Goal: Transaction & Acquisition: Purchase product/service

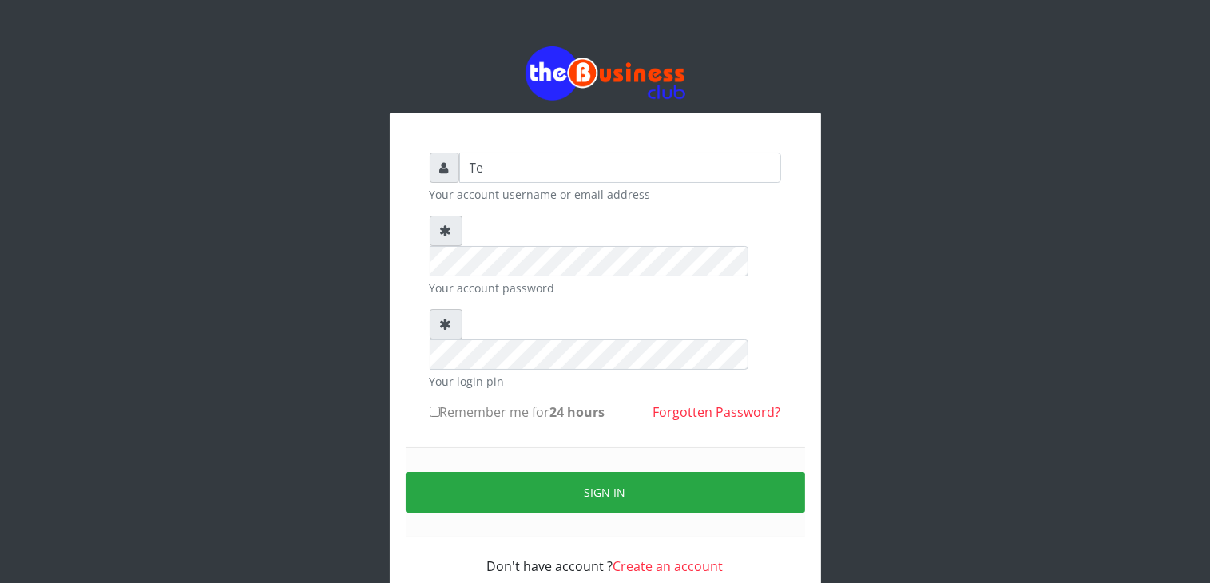
type input "T"
type input "talk2mesoji@yahoo.com"
click at [434, 406] on input "Remember me for 24 hours" at bounding box center [435, 411] width 10 height 10
checkbox input "true"
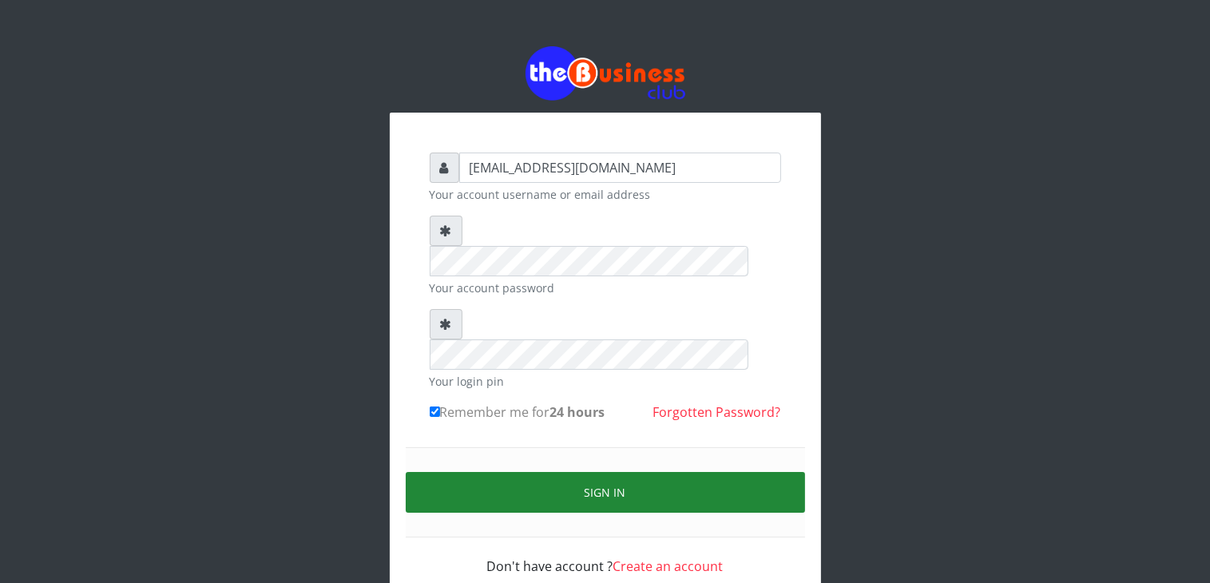
click at [583, 472] on button "Sign in" at bounding box center [605, 492] width 399 height 41
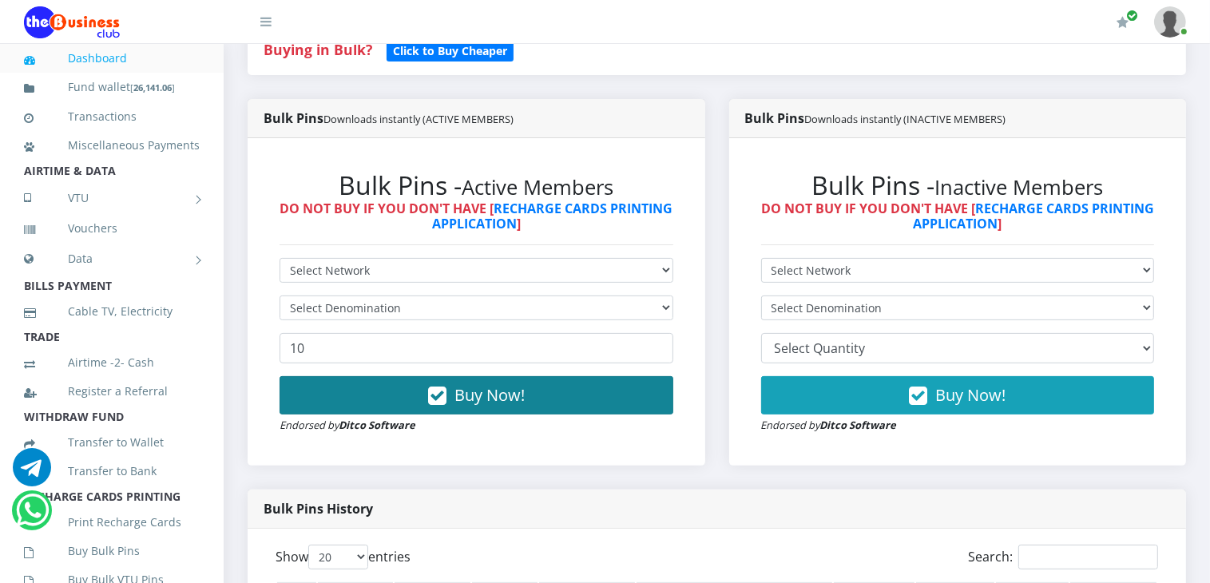
scroll to position [399, 0]
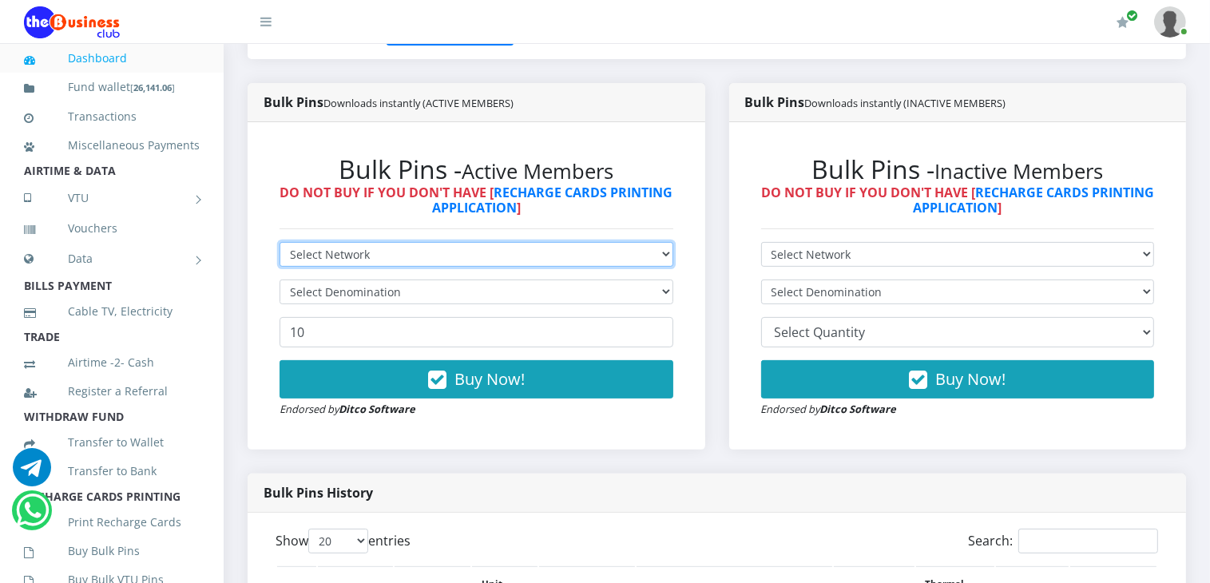
click at [544, 256] on select "Select Network MTN Globacom 9Mobile Airtel" at bounding box center [476, 254] width 394 height 25
select select "MTN"
click at [279, 242] on select "Select Network MTN Globacom 9Mobile Airtel" at bounding box center [476, 254] width 394 height 25
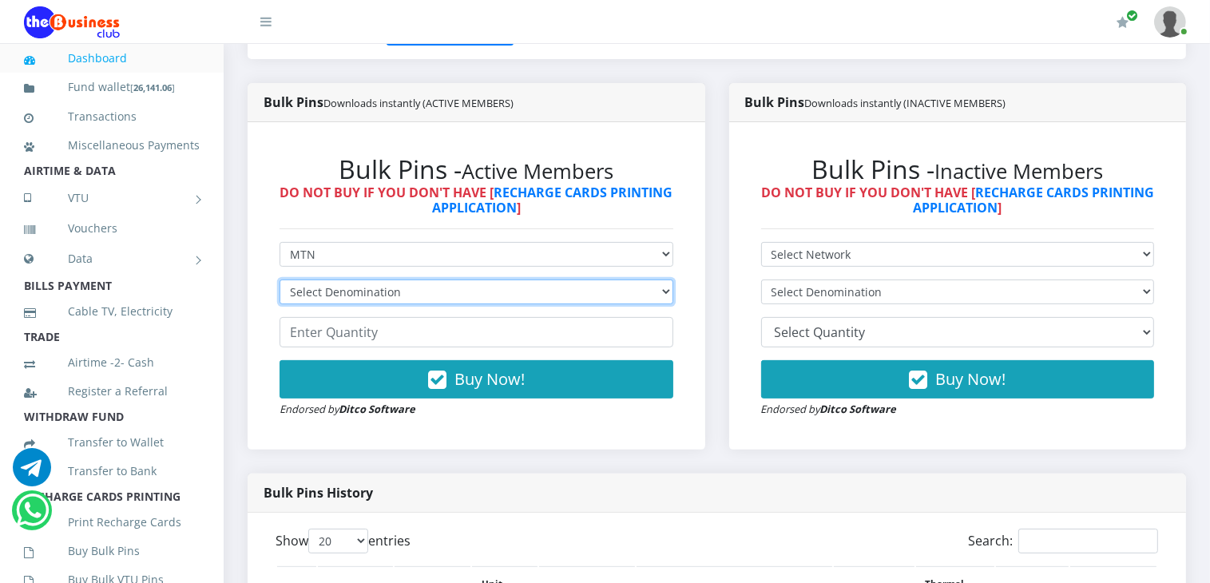
click at [446, 293] on select "Select Denomination MTN NGN100 - ₦96.99 MTN NGN200 - ₦193.98 MTN NGN400 - ₦387.…" at bounding box center [476, 291] width 394 height 25
select select "96.99-100"
click at [279, 279] on select "Select Denomination MTN NGN100 - ₦96.99 MTN NGN200 - ₦193.98 MTN NGN400 - ₦387.…" at bounding box center [476, 291] width 394 height 25
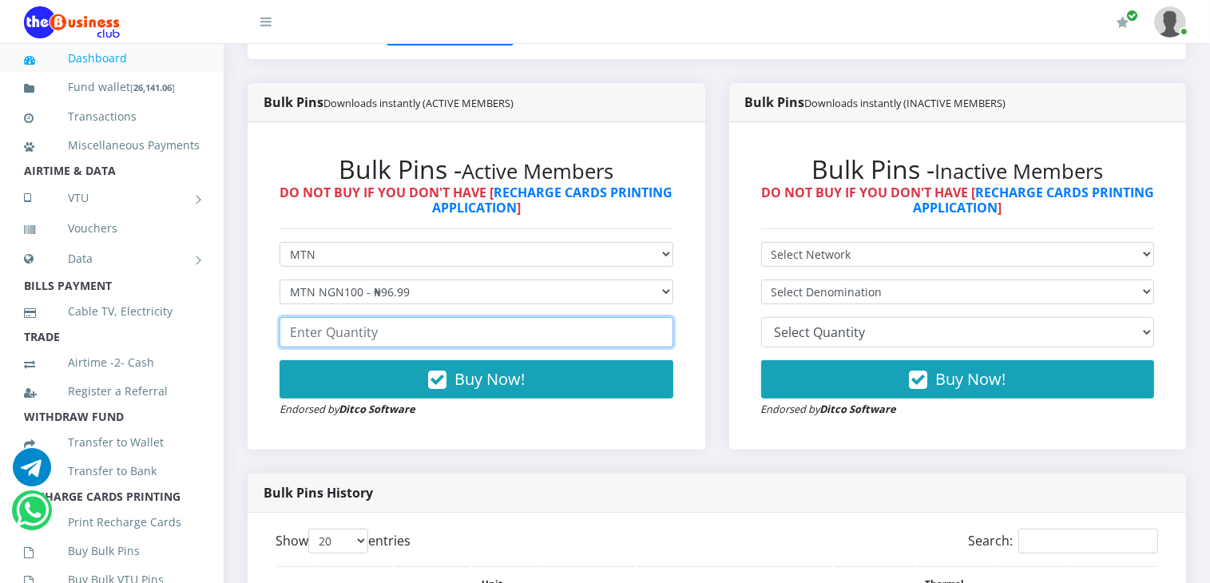
click at [416, 329] on input "number" at bounding box center [476, 332] width 394 height 30
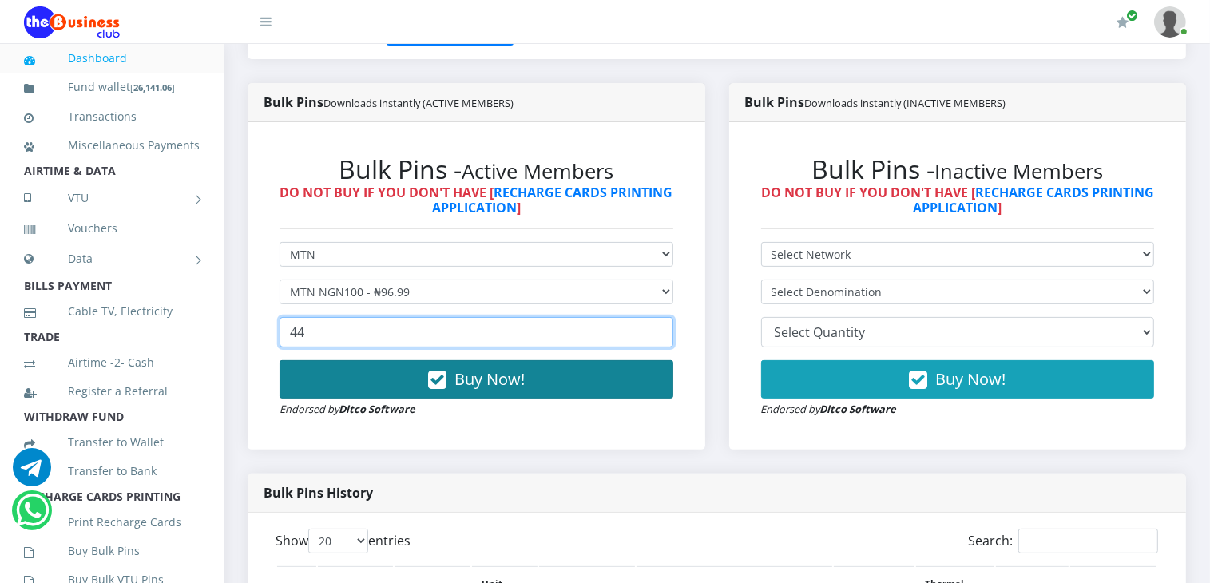
type input "44"
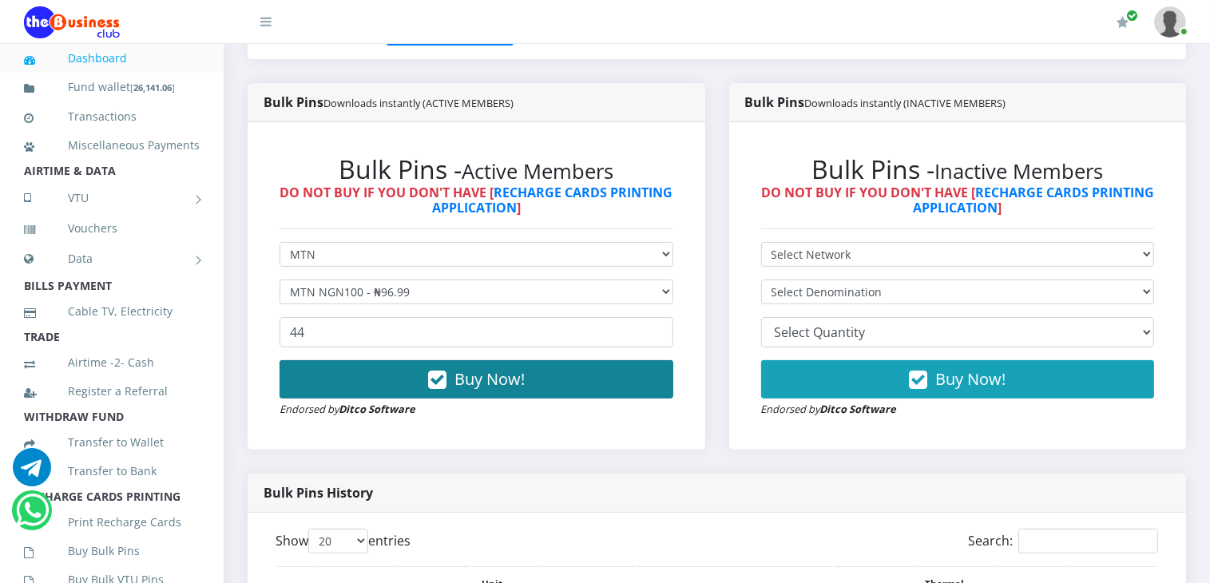
click at [511, 384] on span "Buy Now!" at bounding box center [489, 379] width 70 height 22
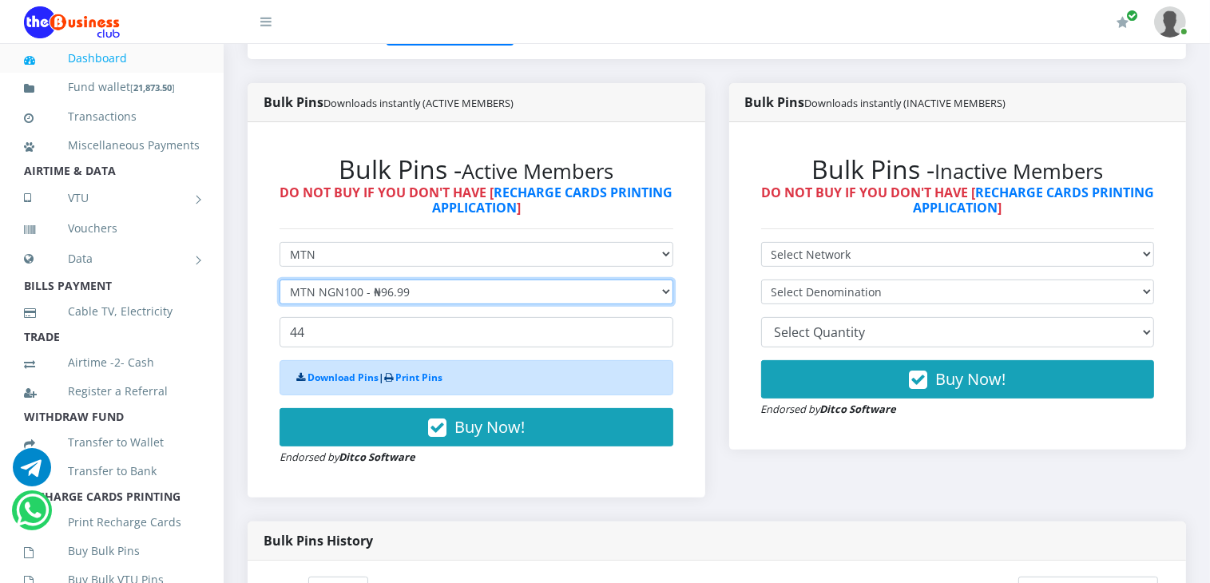
click at [430, 294] on select "Select Denomination MTN NGN100 - ₦96.99 MTN NGN200 - ₦193.98 MTN NGN400 - ₦387.…" at bounding box center [476, 291] width 394 height 25
select select "193.98-200"
click at [279, 279] on select "Select Denomination MTN NGN100 - ₦96.99 MTN NGN200 - ₦193.98 MTN NGN400 - ₦387.…" at bounding box center [476, 291] width 394 height 25
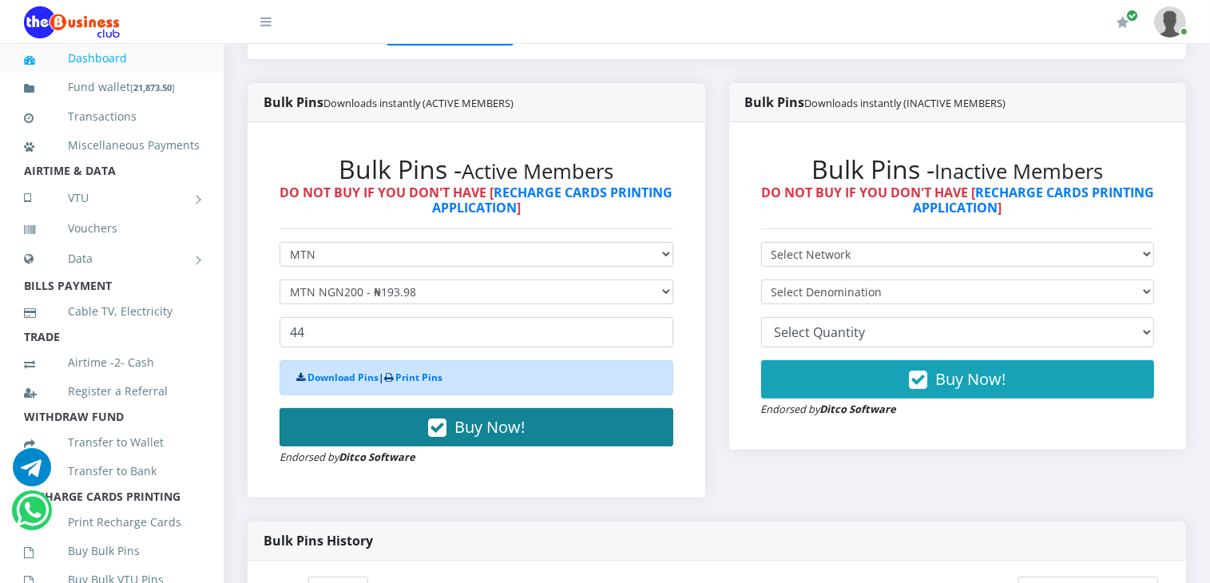
click at [481, 420] on span "Buy Now!" at bounding box center [489, 427] width 70 height 22
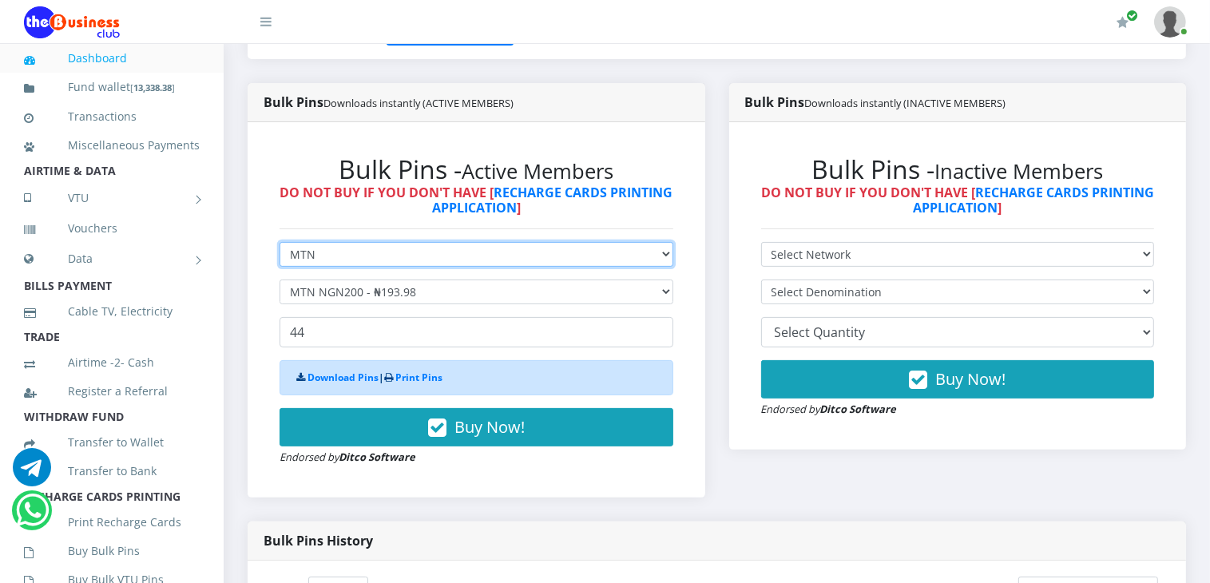
click at [429, 253] on select "Select Network MTN Globacom 9Mobile Airtel" at bounding box center [476, 254] width 394 height 25
select select "Airtel"
click at [279, 242] on select "Select Network MTN Globacom 9Mobile Airtel" at bounding box center [476, 254] width 394 height 25
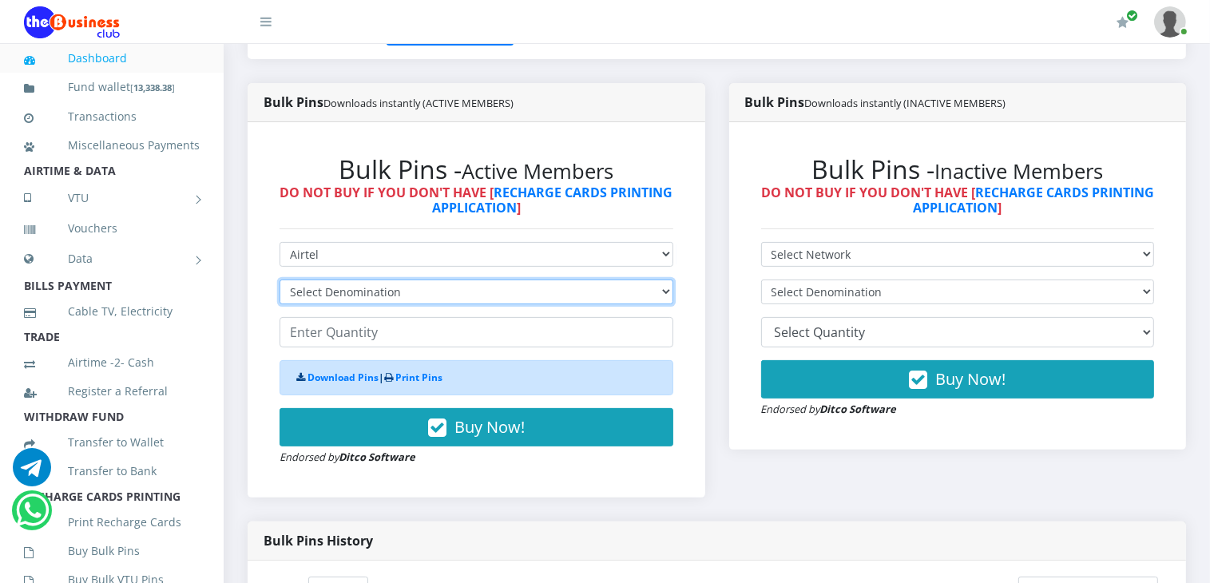
click at [393, 299] on select "Select Denomination Airtel NGN100 - ₦96.38 Airtel NGN200 - ₦192.76 Airtel NGN50…" at bounding box center [476, 291] width 394 height 25
select select "96.38-100"
click at [279, 279] on select "Select Denomination Airtel NGN100 - ₦96.38 Airtel NGN200 - ₦192.76 Airtel NGN50…" at bounding box center [476, 291] width 394 height 25
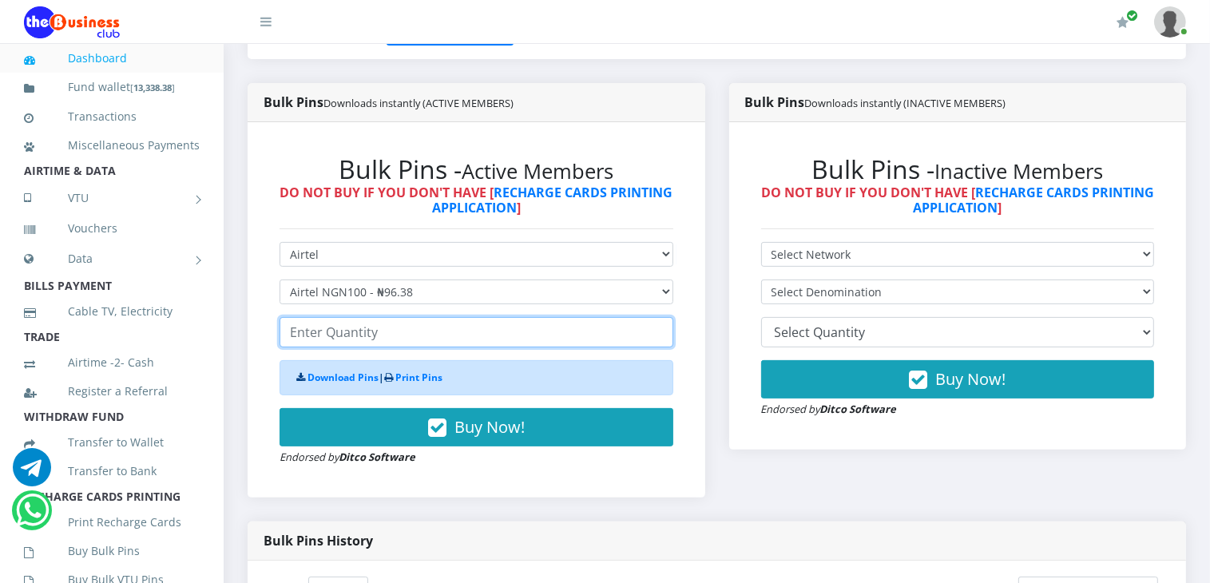
click at [383, 331] on input "number" at bounding box center [476, 332] width 394 height 30
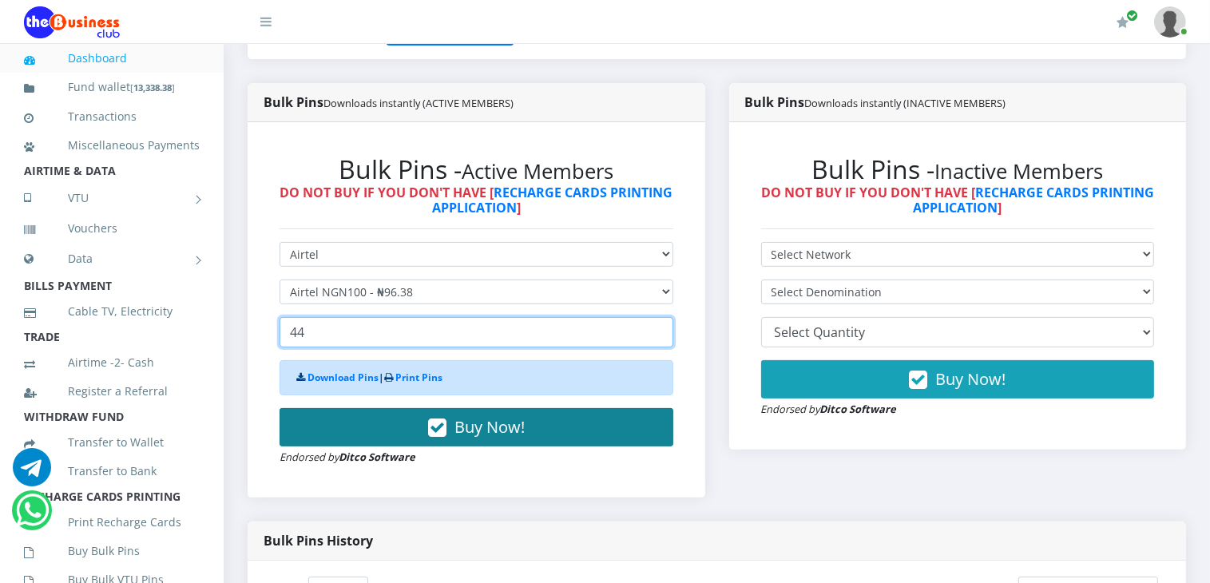
type input "44"
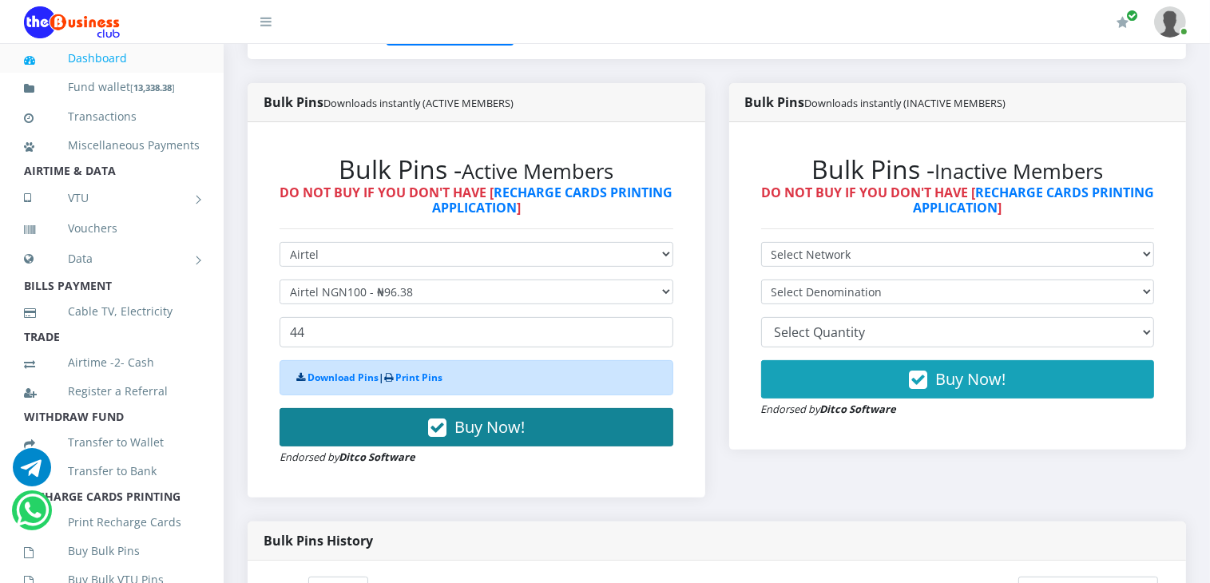
click at [489, 427] on span "Buy Now!" at bounding box center [489, 427] width 70 height 22
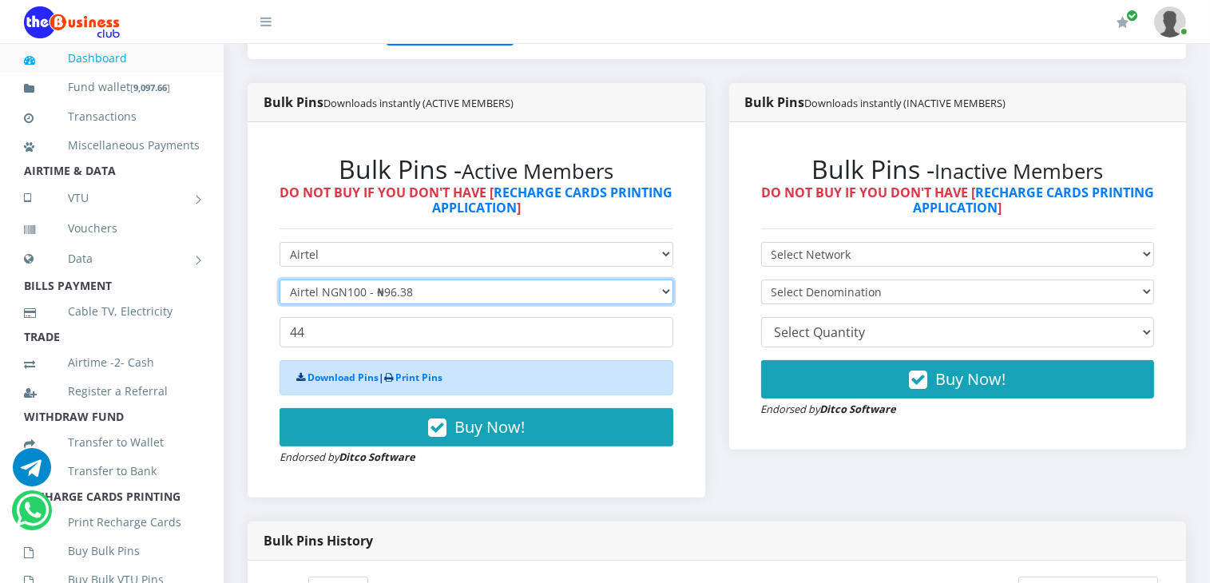
click at [461, 296] on select "Select Denomination Airtel NGN100 - ₦96.38 Airtel NGN200 - ₦192.76 Airtel NGN50…" at bounding box center [476, 291] width 394 height 25
select select "192.76-200"
click at [279, 279] on select "Select Denomination Airtel NGN100 - ₦96.38 Airtel NGN200 - ₦192.76 Airtel NGN50…" at bounding box center [476, 291] width 394 height 25
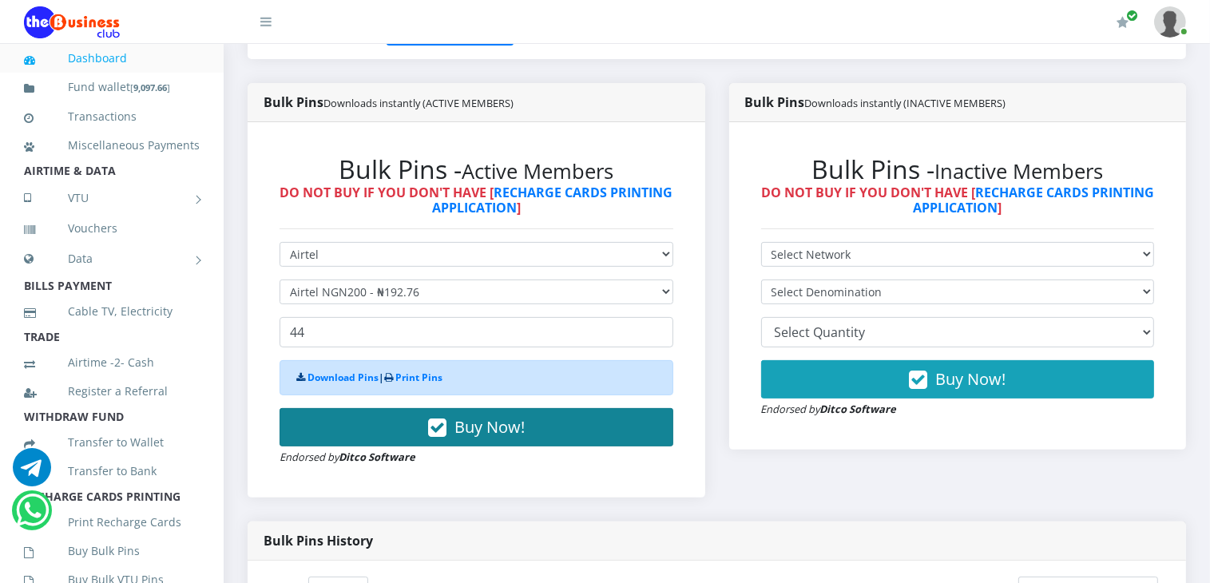
click at [516, 425] on span "Buy Now!" at bounding box center [489, 427] width 70 height 22
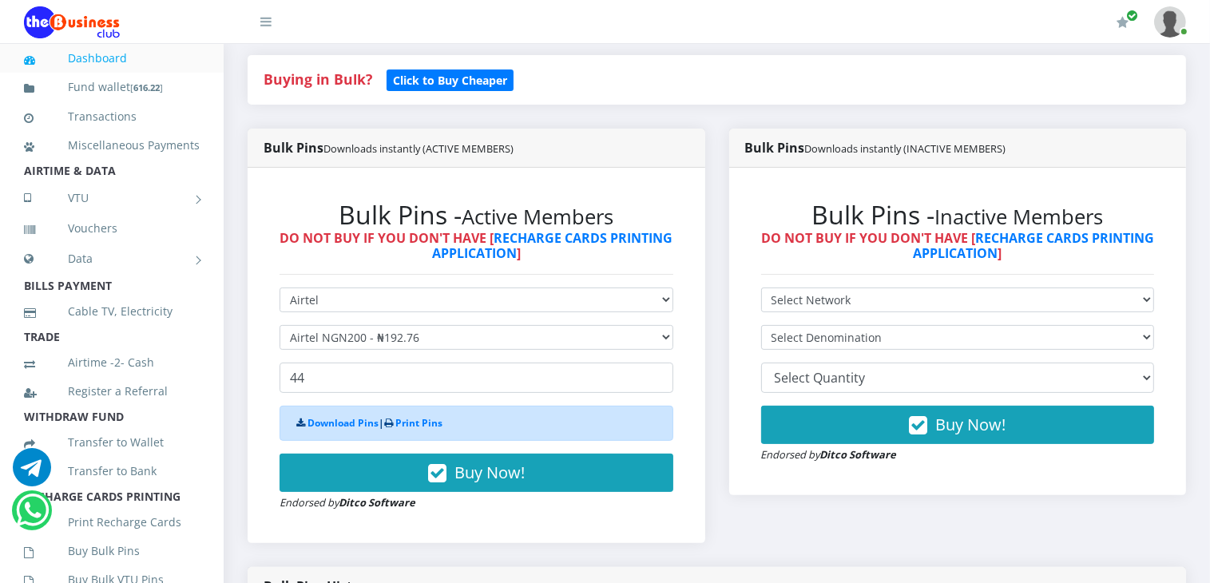
scroll to position [319, 0]
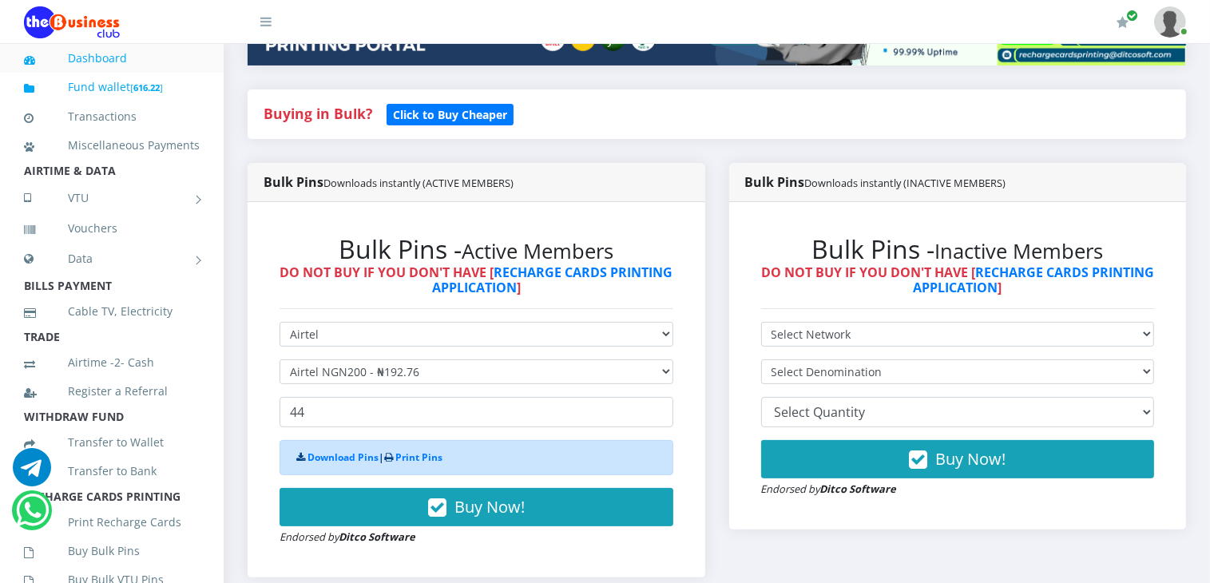
click at [95, 90] on link "Fund wallet [ 616.22 ]" at bounding box center [112, 88] width 176 height 38
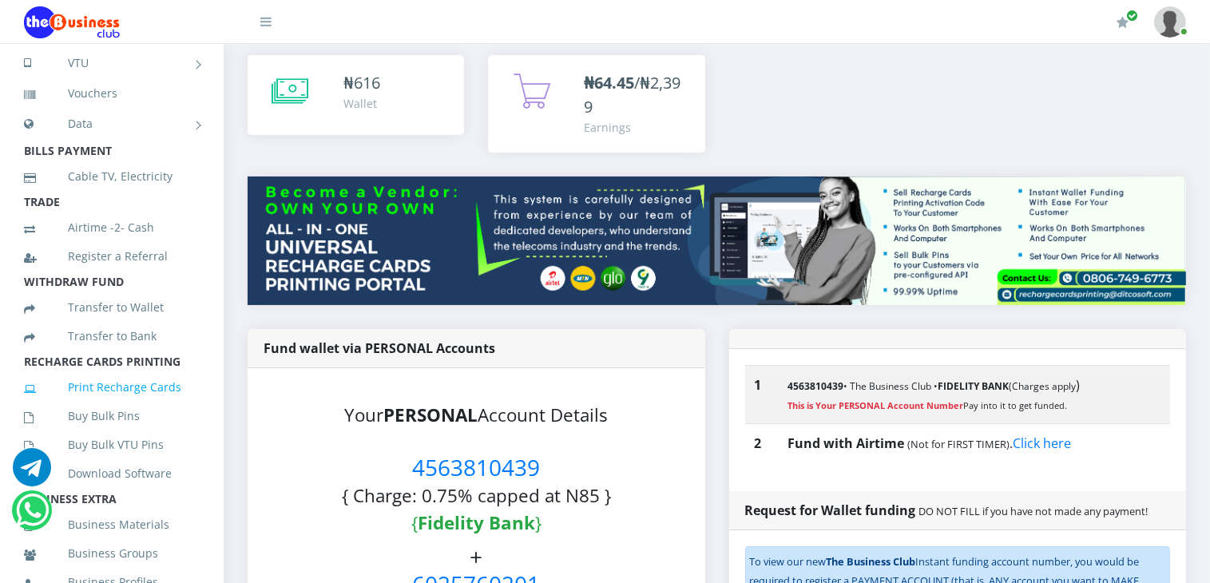
scroll to position [160, 0]
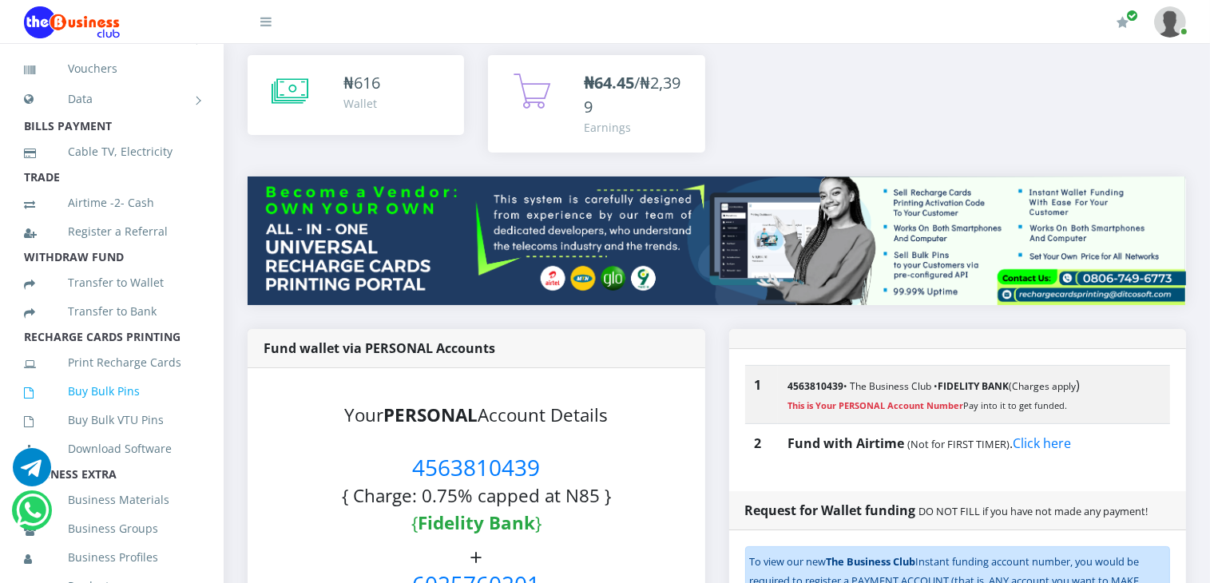
click at [113, 407] on link "Buy Bulk Pins" at bounding box center [112, 391] width 176 height 37
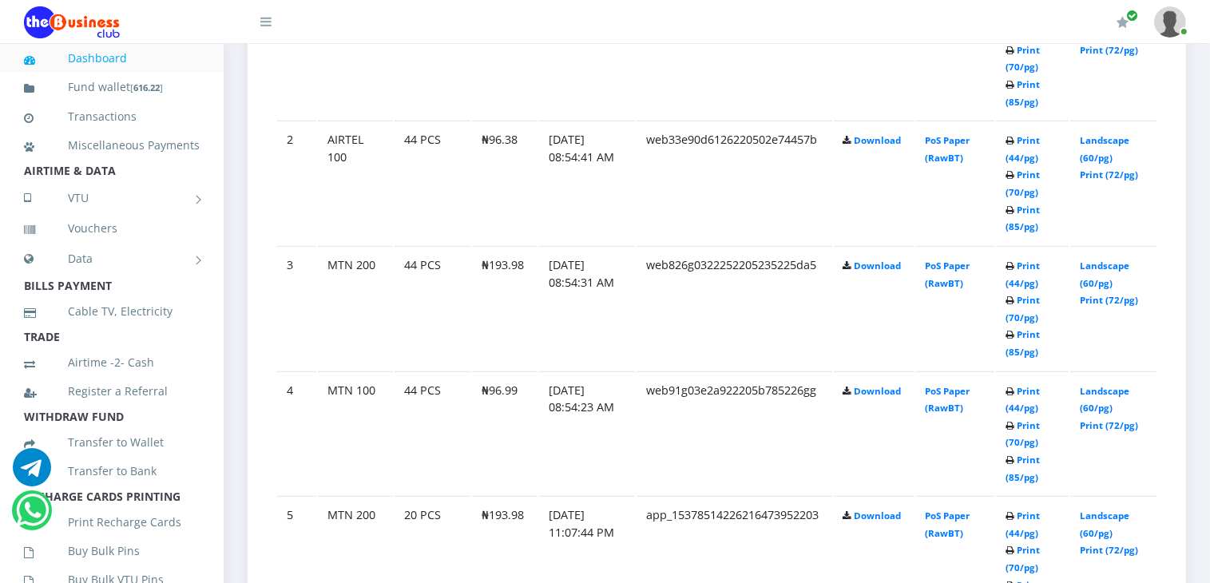
scroll to position [1038, 0]
